Goal: Information Seeking & Learning: Find specific page/section

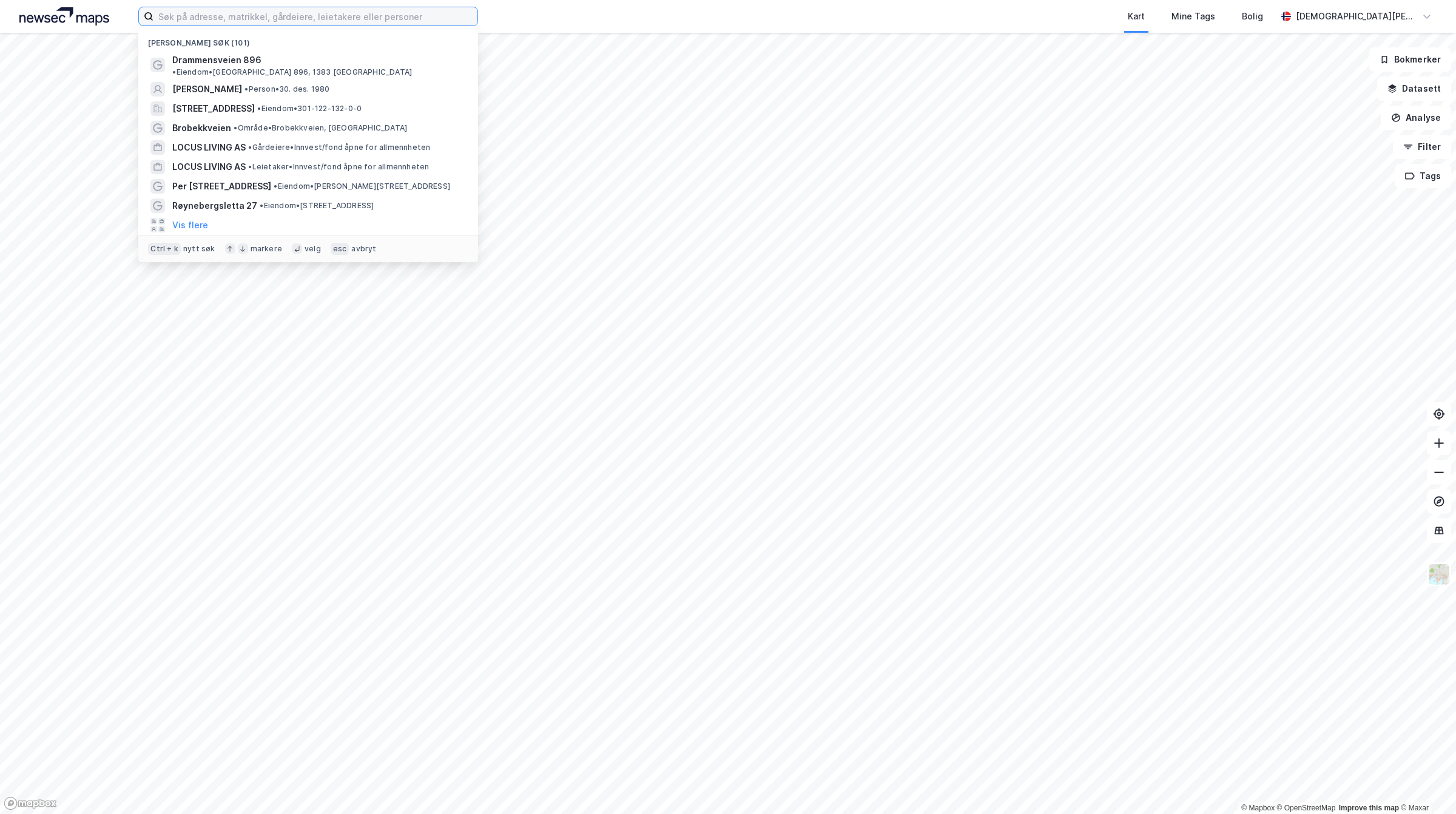
click at [431, 9] on input at bounding box center [315, 17] width 324 height 18
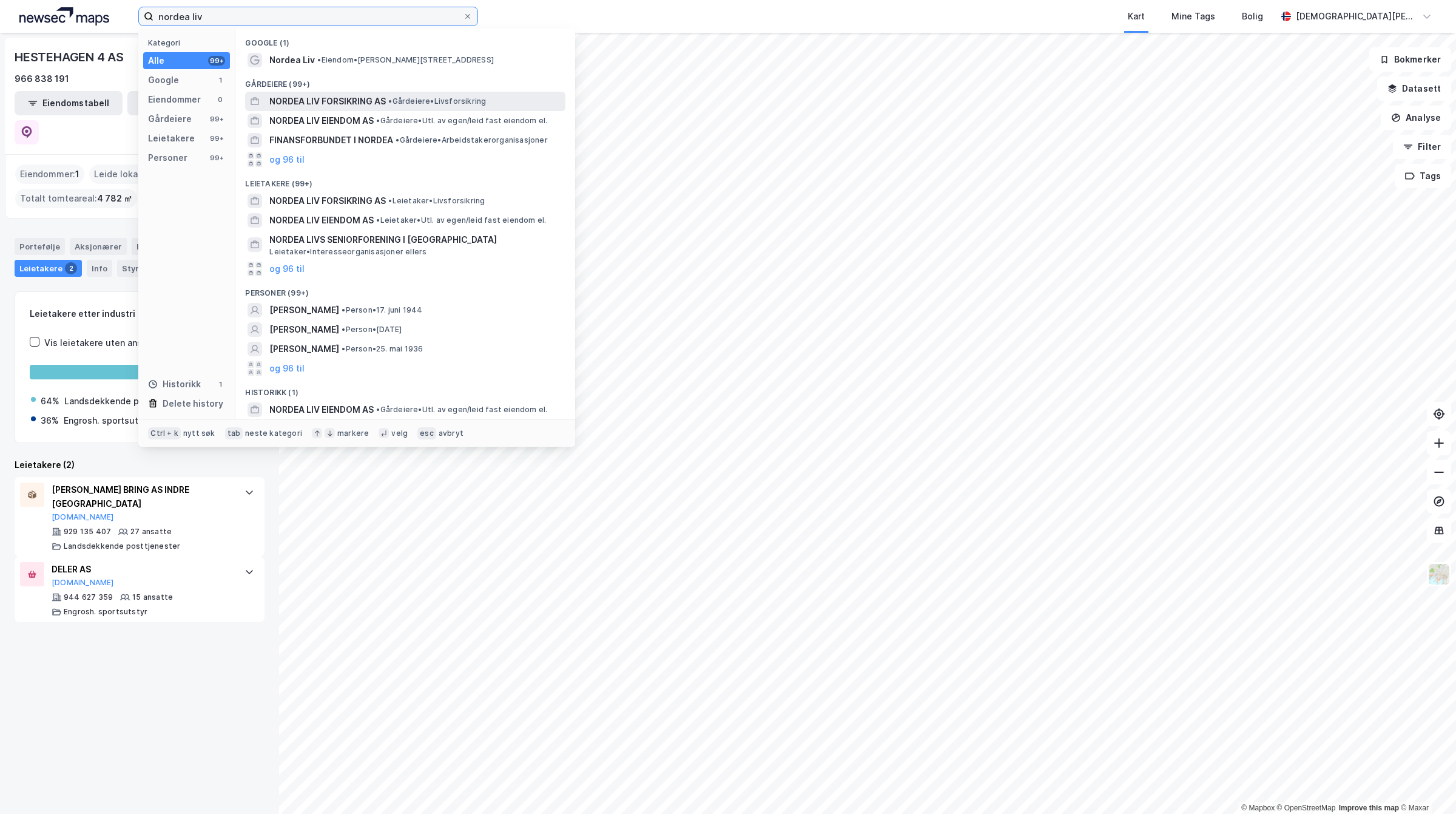
type input "nordea liv"
click at [362, 96] on span "NORDEA LIV FORSIKRING AS" at bounding box center [328, 101] width 117 height 14
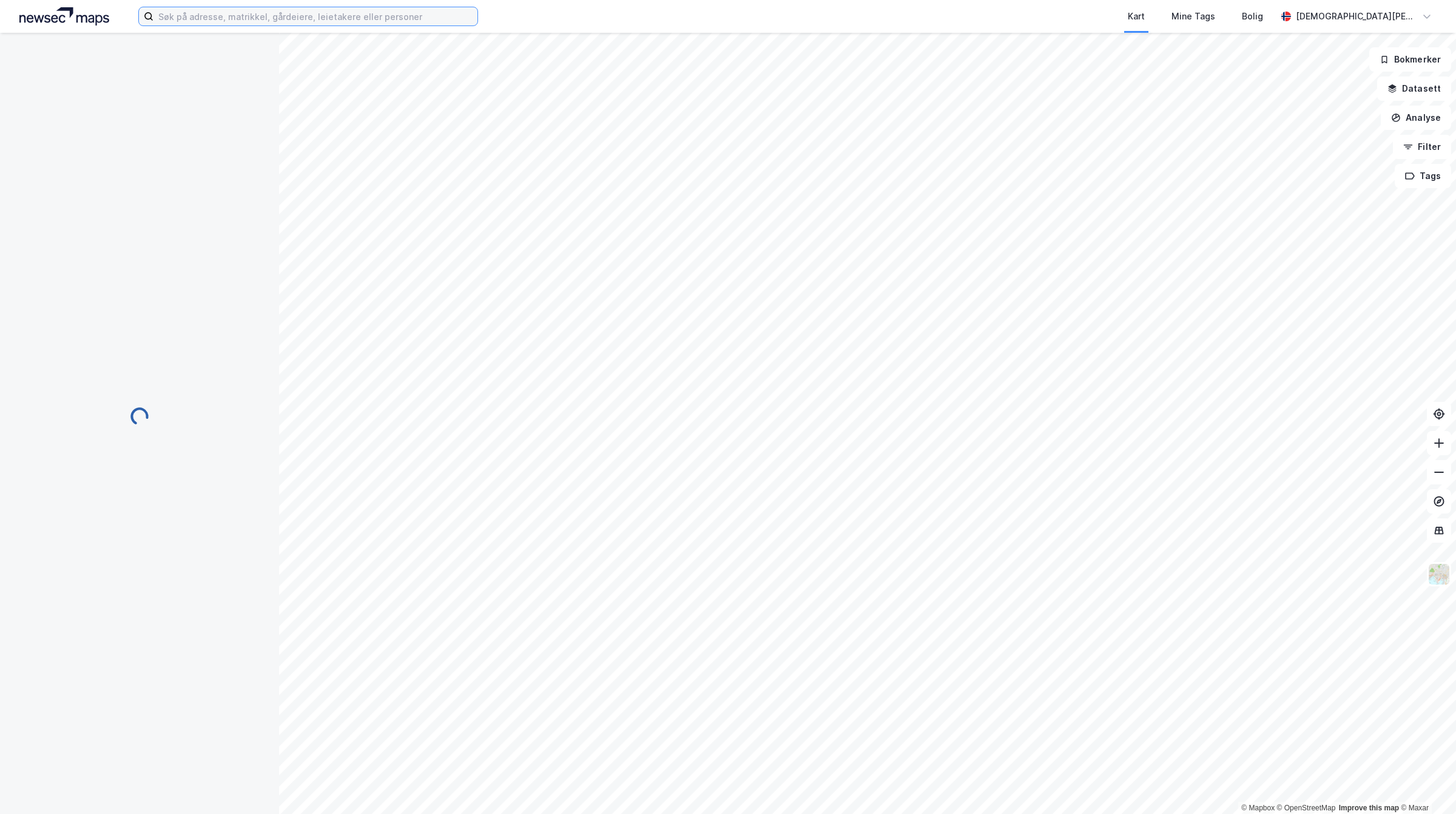
click at [346, 13] on input at bounding box center [315, 17] width 324 height 18
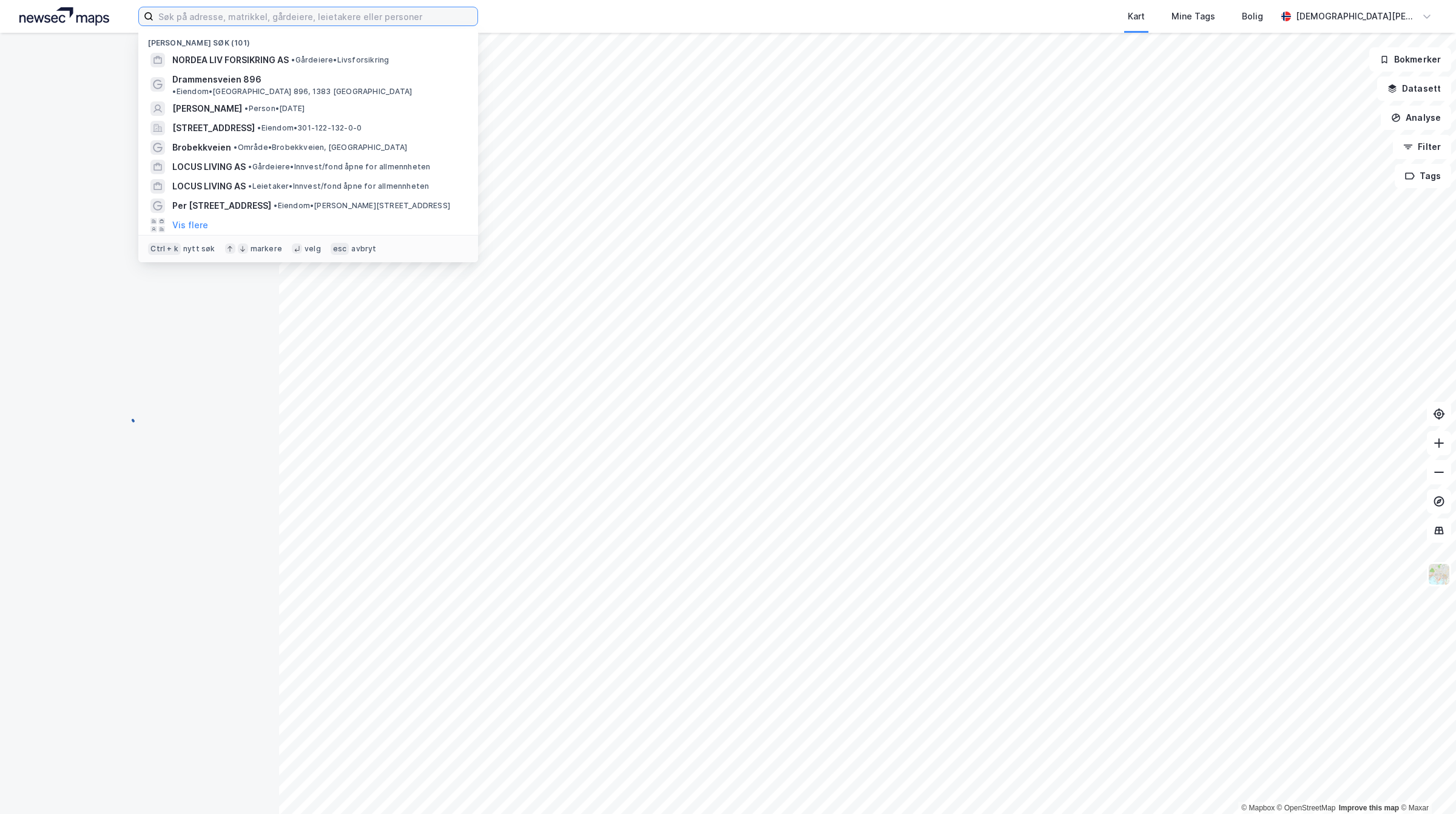
paste input "[STREET_ADDRESS]"
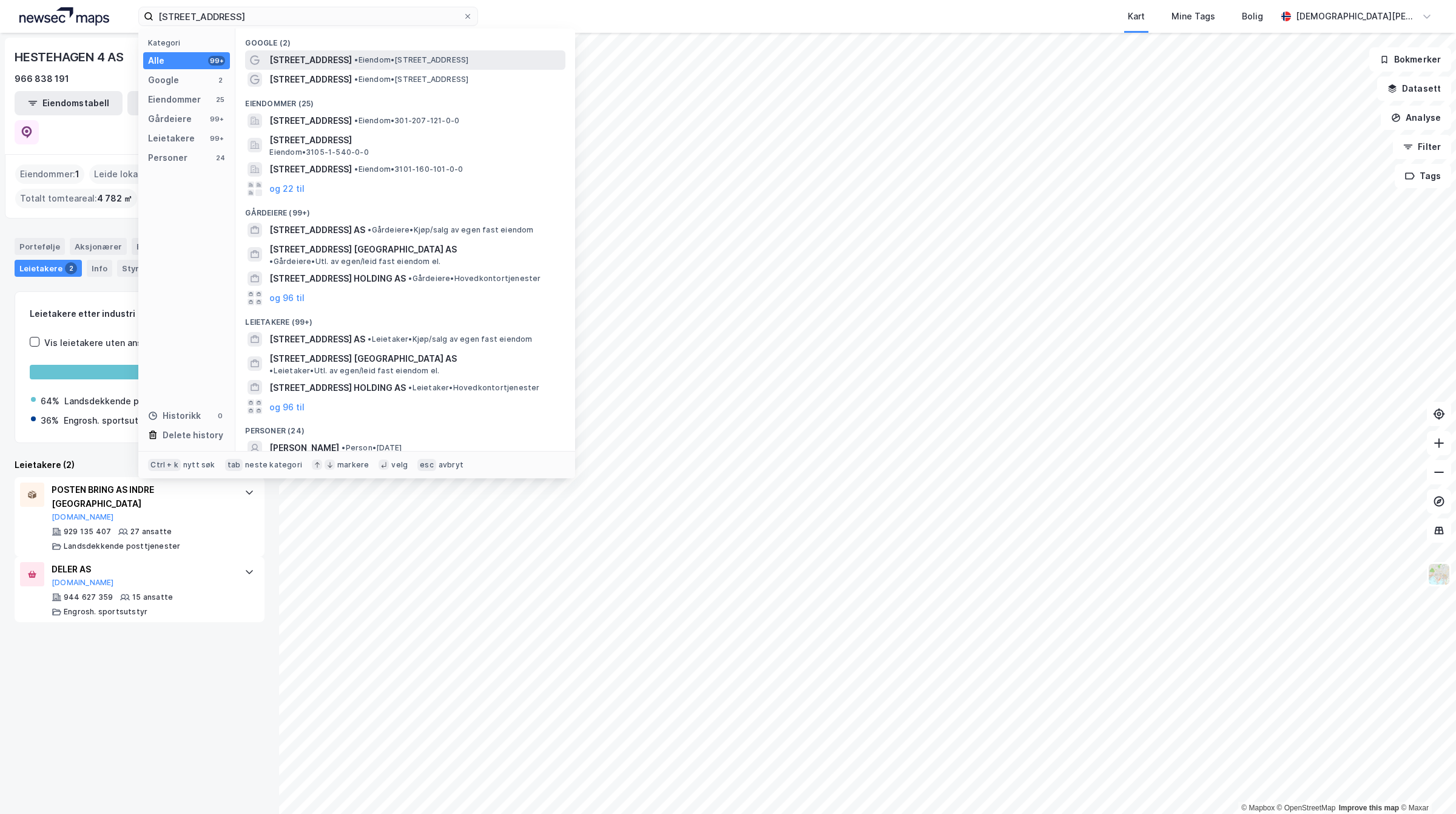
click at [356, 55] on span "• Eiendom • [STREET_ADDRESS]" at bounding box center [411, 60] width 114 height 10
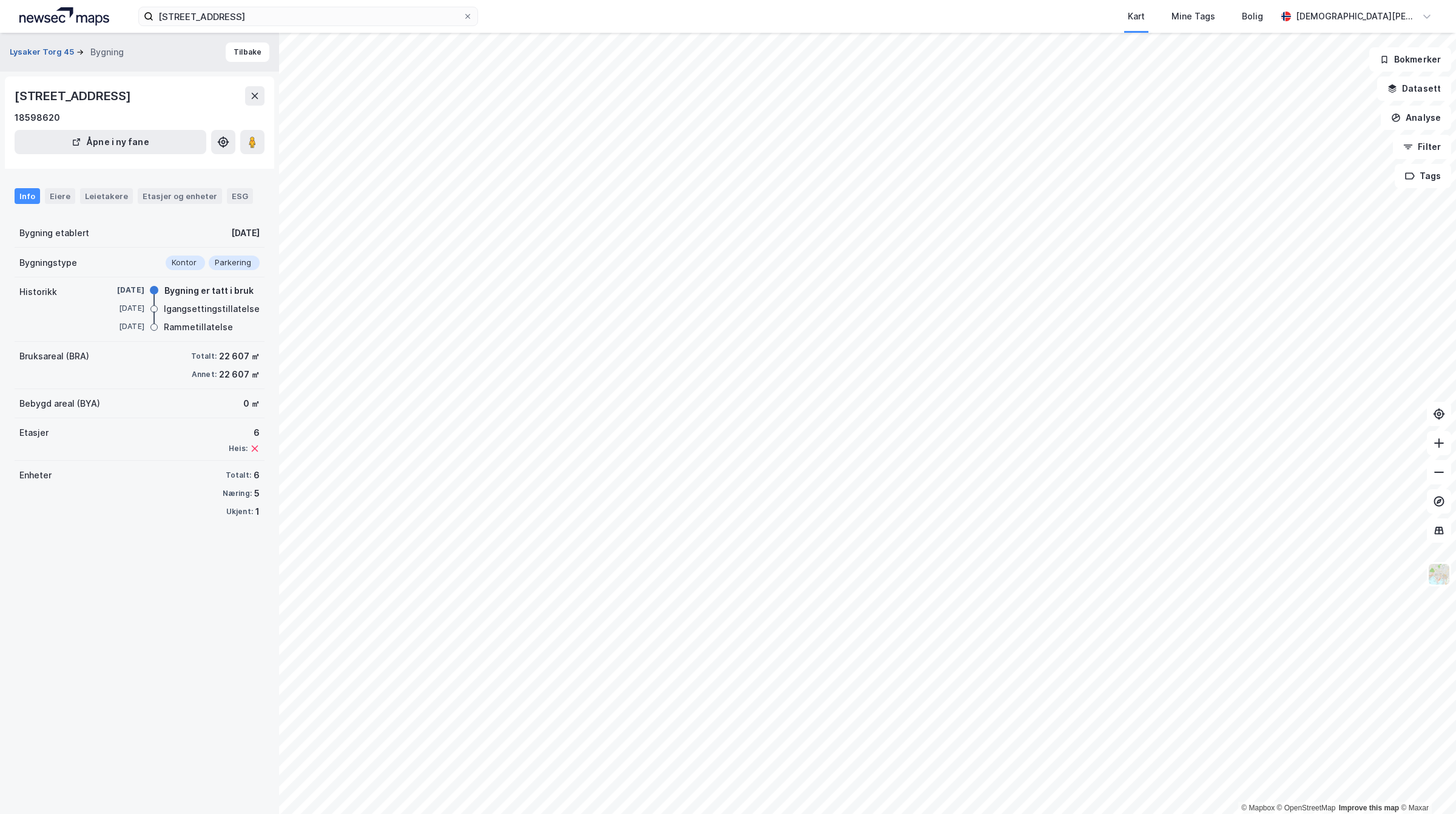
click at [36, 55] on button "Lysaker Torg 45" at bounding box center [43, 52] width 67 height 12
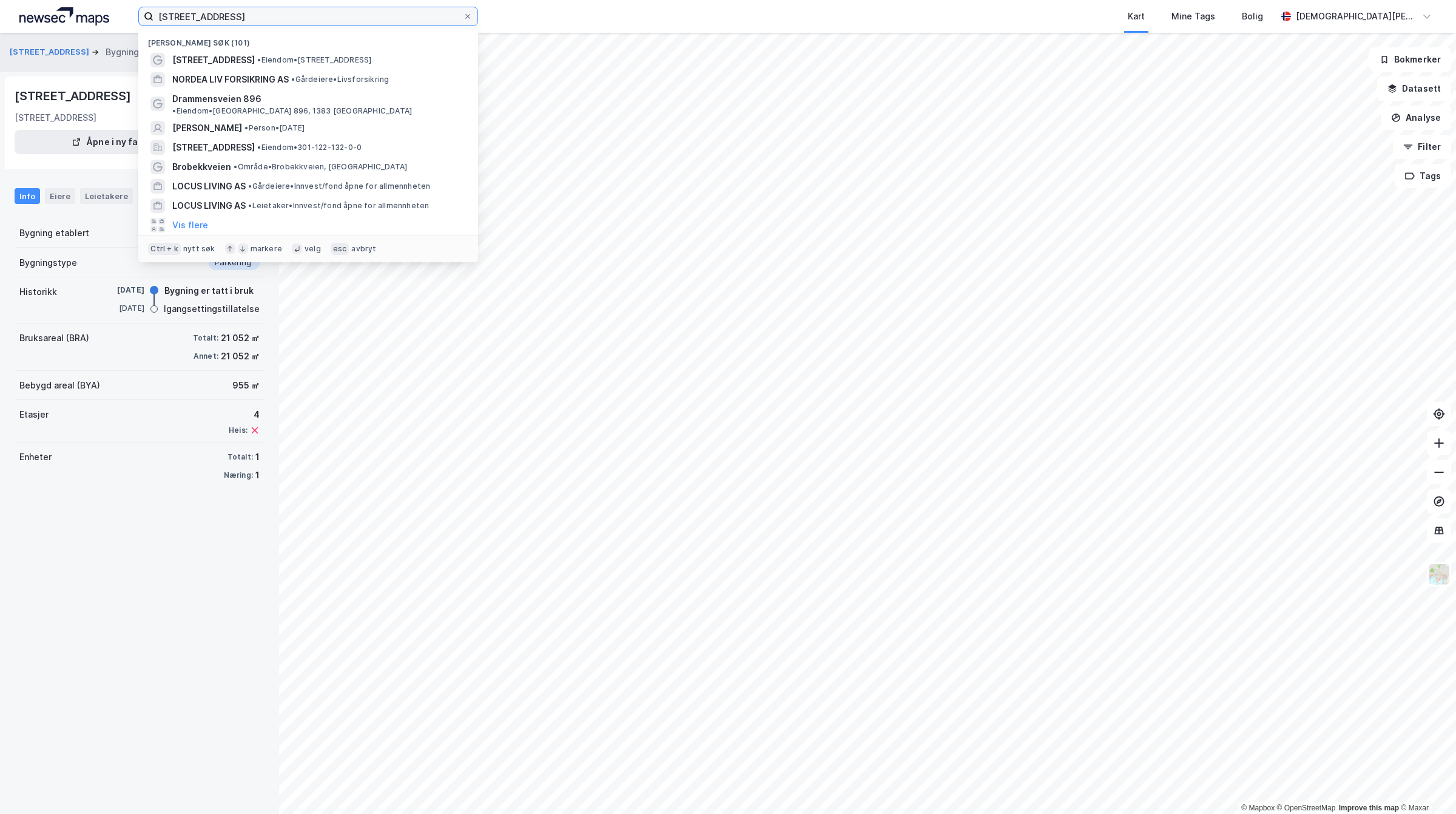
drag, startPoint x: 384, startPoint y: 20, endPoint x: 0, endPoint y: 15, distance: 384.0
click at [0, 15] on div "[STREET_ADDRESS] Nylige søk (101) [STREET_ADDRESS] • Eiendom • [STREET_ADDRESS]…" at bounding box center [728, 16] width 1456 height 33
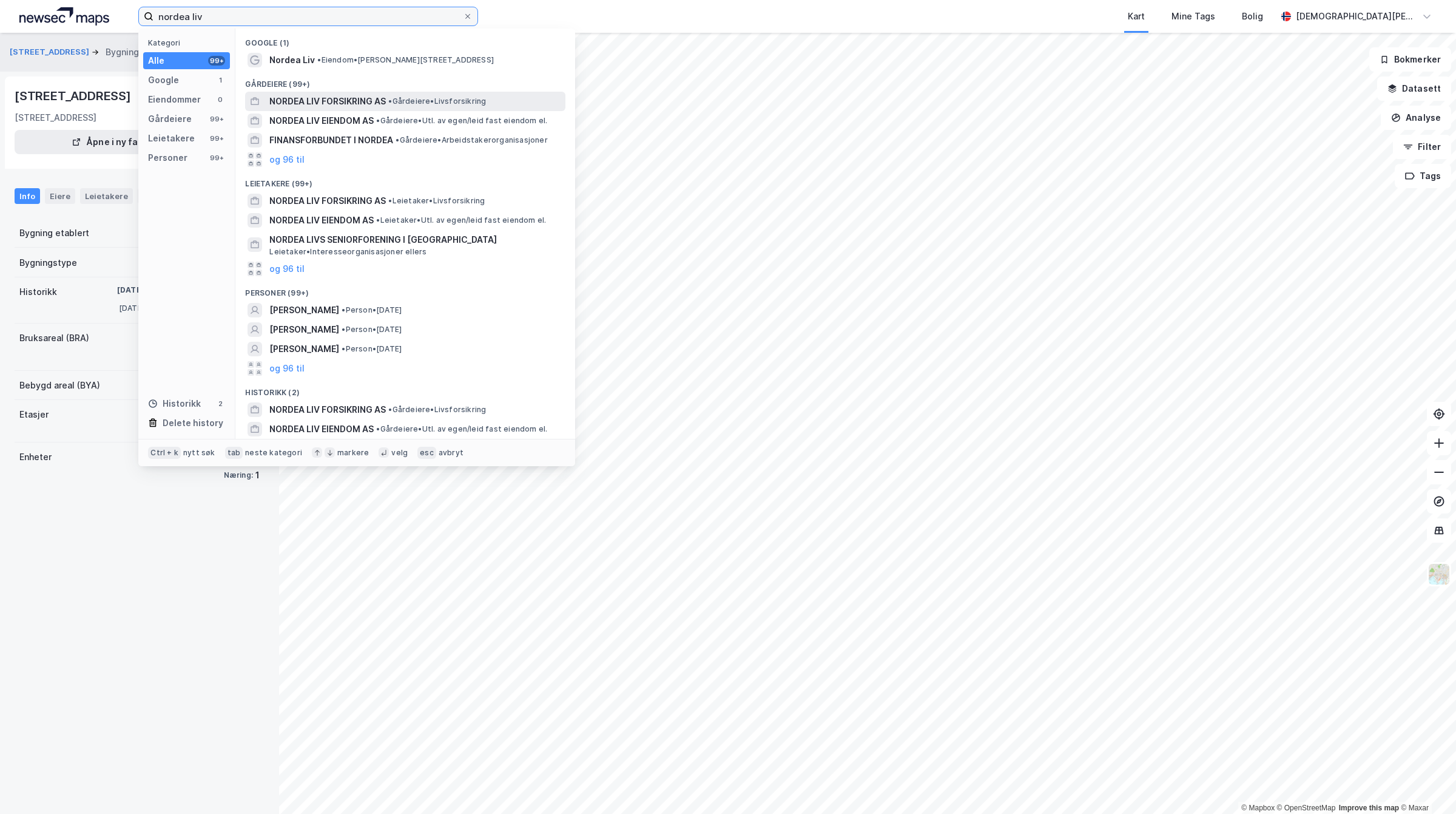
type input "nordea liv"
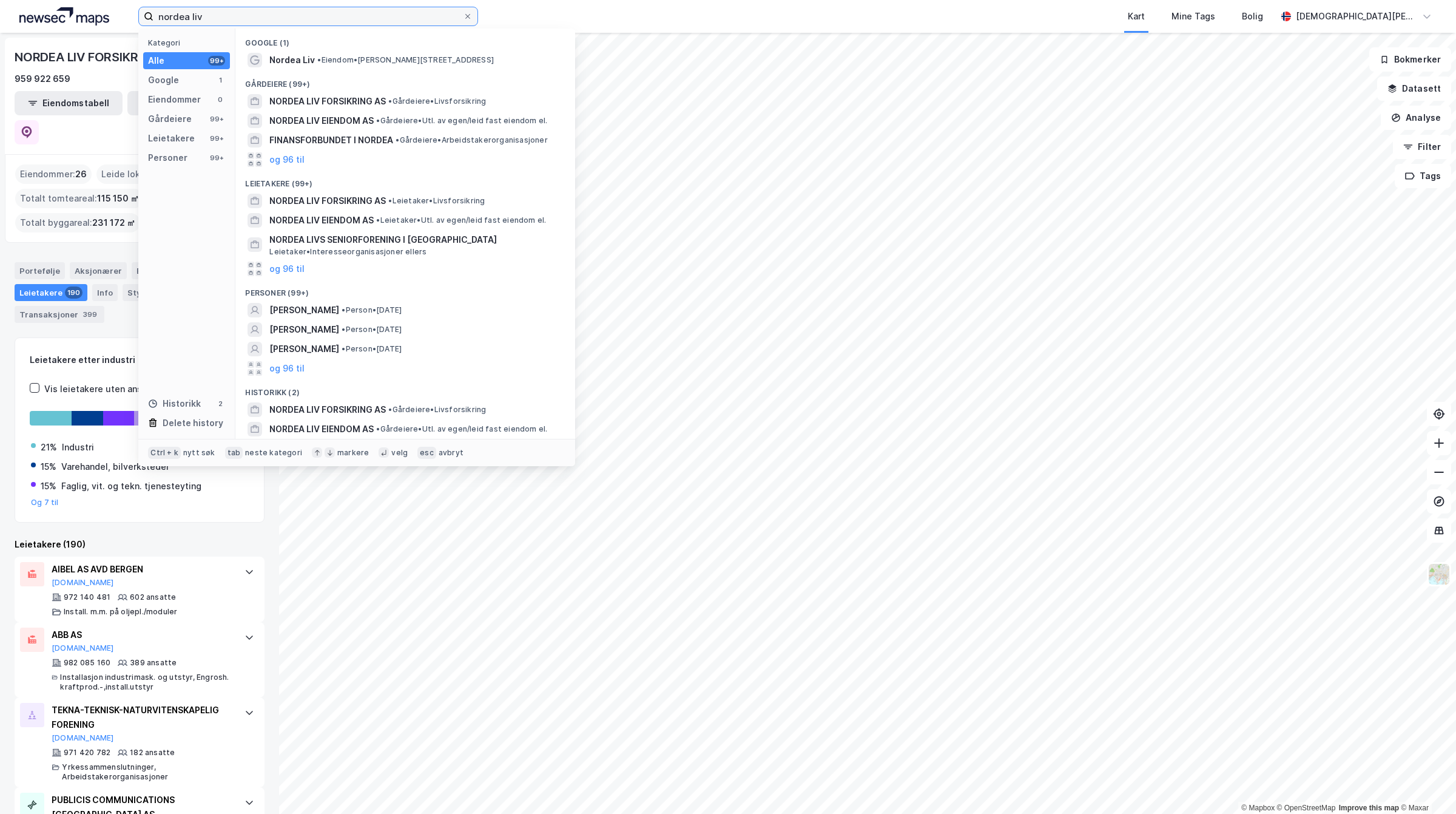
click at [265, 14] on input "nordea liv" at bounding box center [308, 17] width 309 height 18
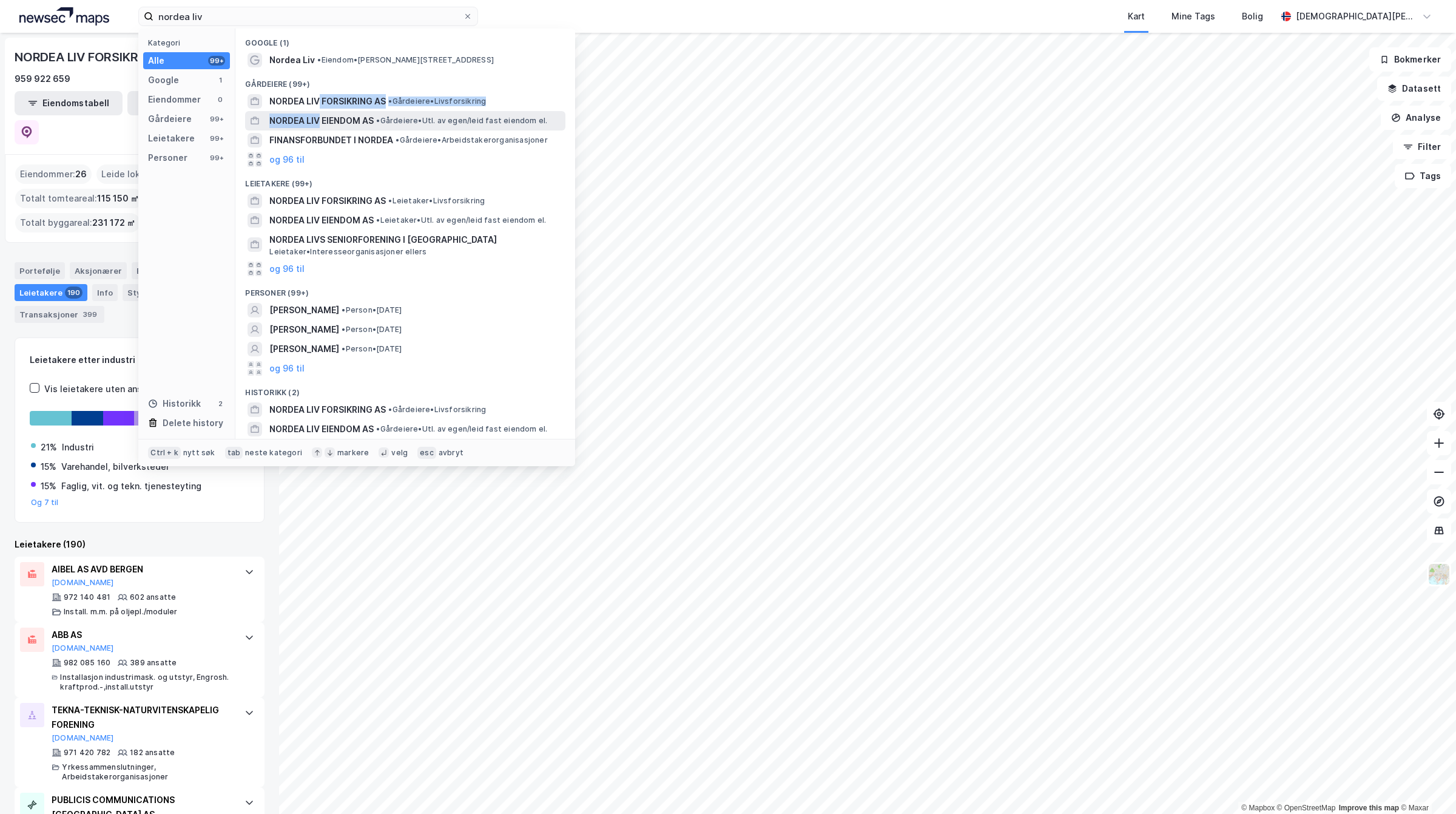
click at [319, 115] on div "Google (1) Nordea Liv • Eiendom • [PERSON_NAME][STREET_ADDRESS] (99+) NORDEA LI…" at bounding box center [405, 234] width 340 height 410
click at [319, 115] on span "NORDEA LIV EIENDOM AS" at bounding box center [322, 121] width 105 height 14
